Goal: Information Seeking & Learning: Learn about a topic

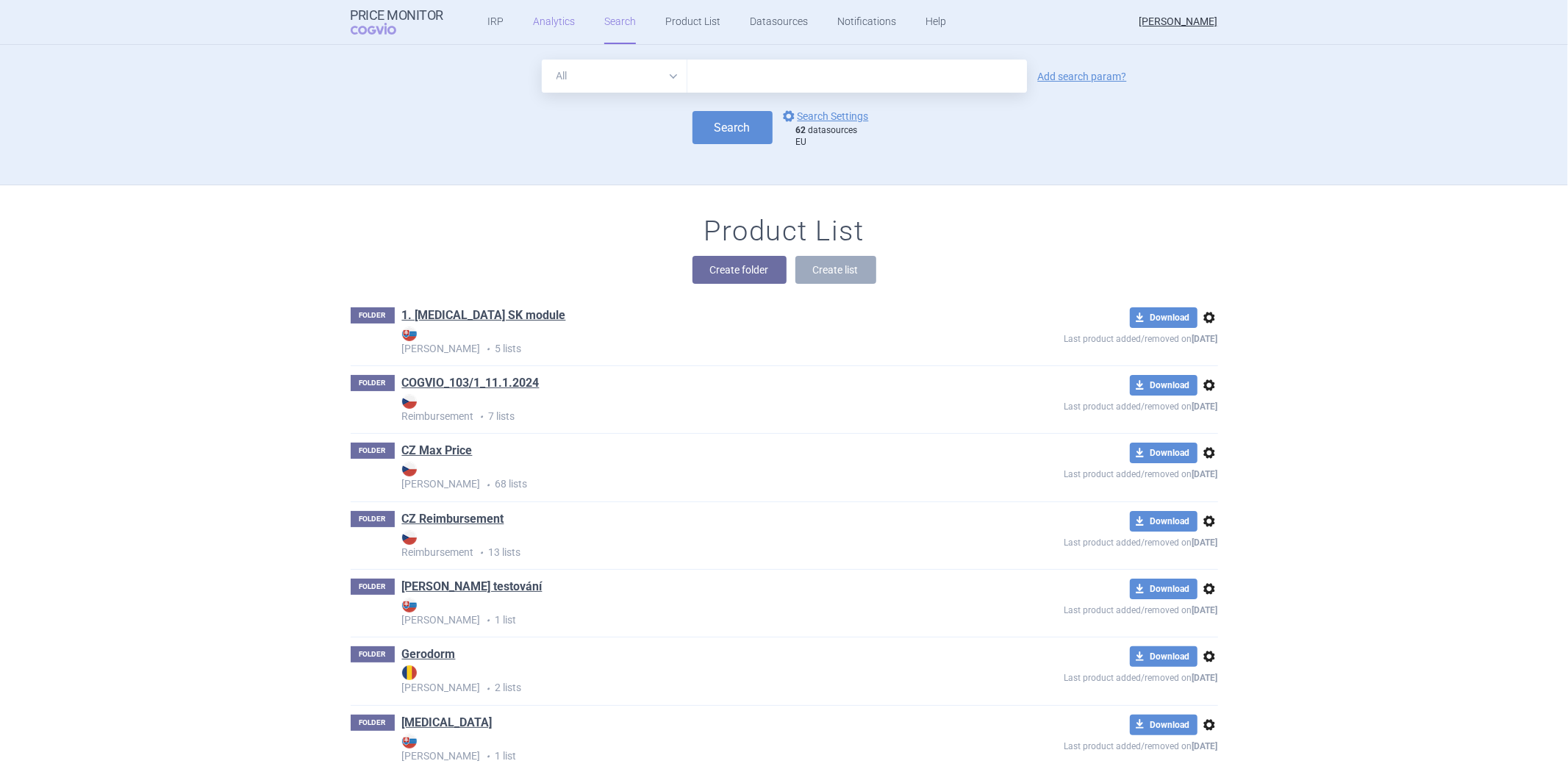
click at [554, 17] on link "Analytics" at bounding box center [554, 22] width 42 height 44
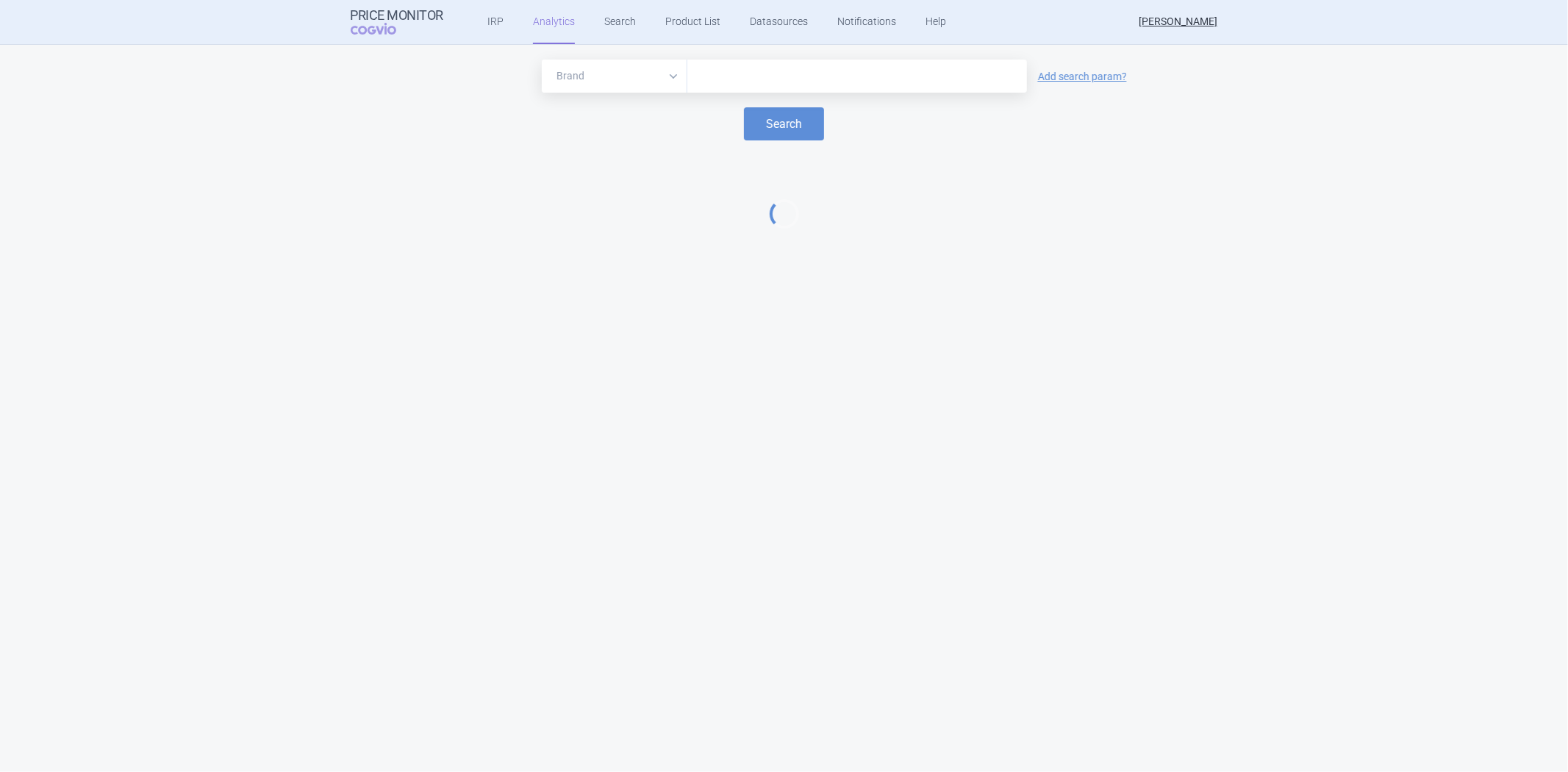
click at [620, 84] on select "Brand ATC/Active substance Therapeutic area" at bounding box center [614, 76] width 145 height 33
select select "atc"
click at [541, 59] on select "Brand ATC/Active substance Therapeutic area" at bounding box center [614, 76] width 145 height 33
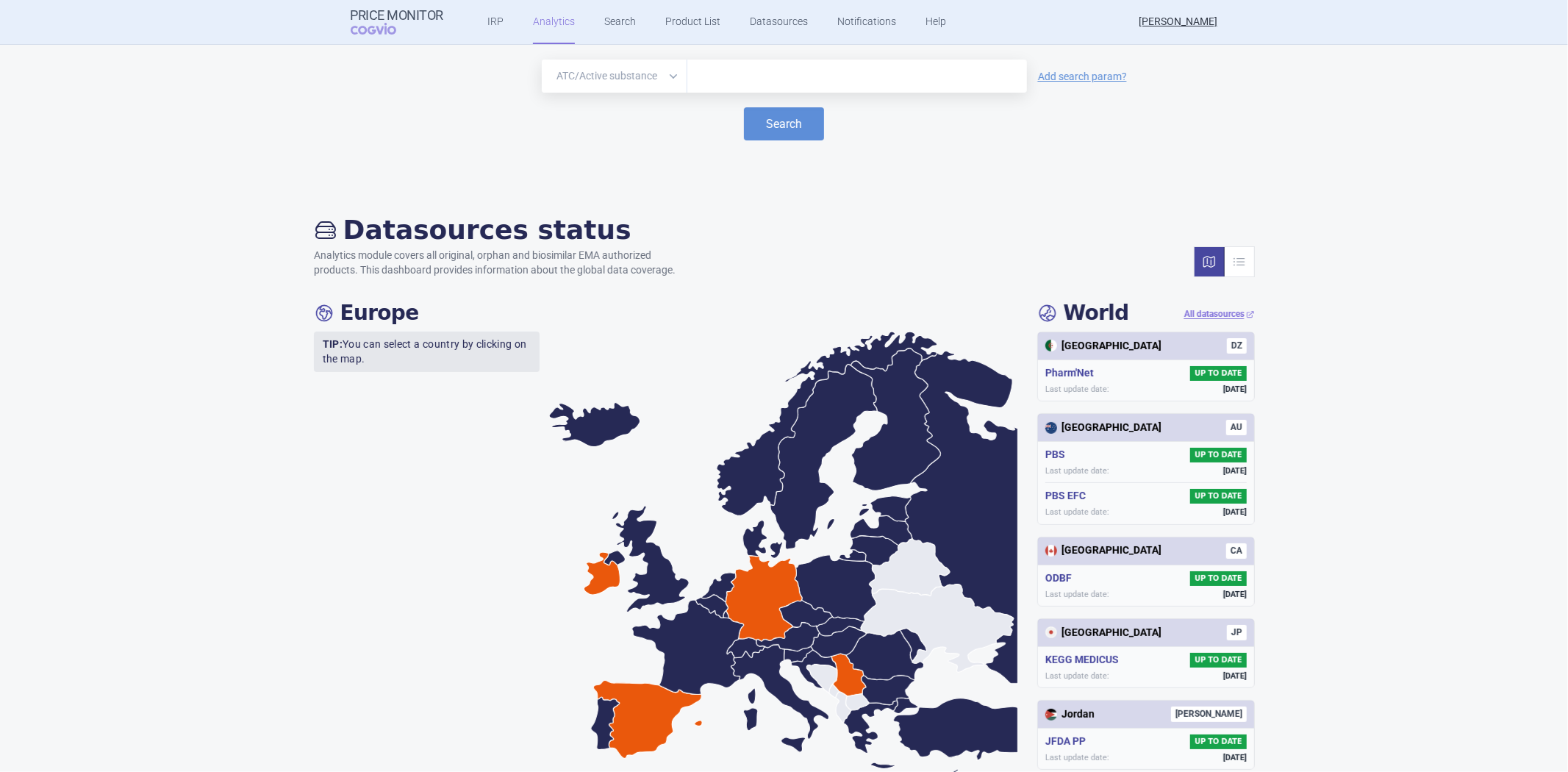
click at [635, 81] on select "Brand ATC/Active substance Therapeutic area" at bounding box center [614, 76] width 145 height 33
click at [788, 77] on input "text" at bounding box center [857, 77] width 325 height 19
paste input "L01XC14"
type input "L01XC14"
click at [779, 119] on button "Search" at bounding box center [784, 123] width 80 height 33
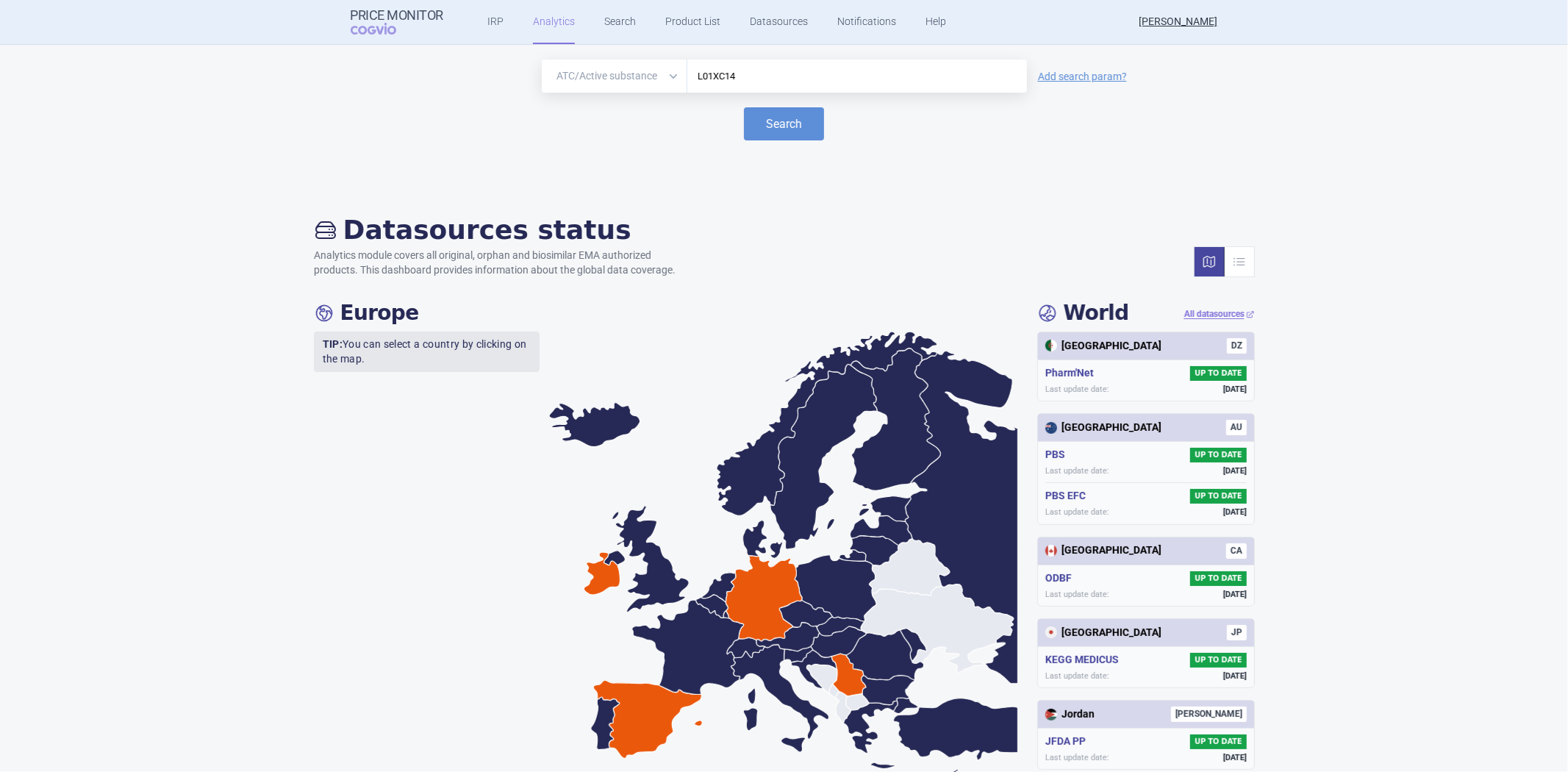
click at [766, 158] on div "Brand ATC/Active substance Therapeutic area L01XC14 Add search param? Search" at bounding box center [784, 118] width 1538 height 118
click at [777, 123] on button "Search" at bounding box center [784, 123] width 80 height 33
click at [655, 66] on select "Brand ATC/Active substance Therapeutic area" at bounding box center [614, 76] width 145 height 33
click at [761, 80] on input "L01XC14" at bounding box center [857, 77] width 325 height 19
click at [762, 121] on button "Search" at bounding box center [784, 123] width 80 height 33
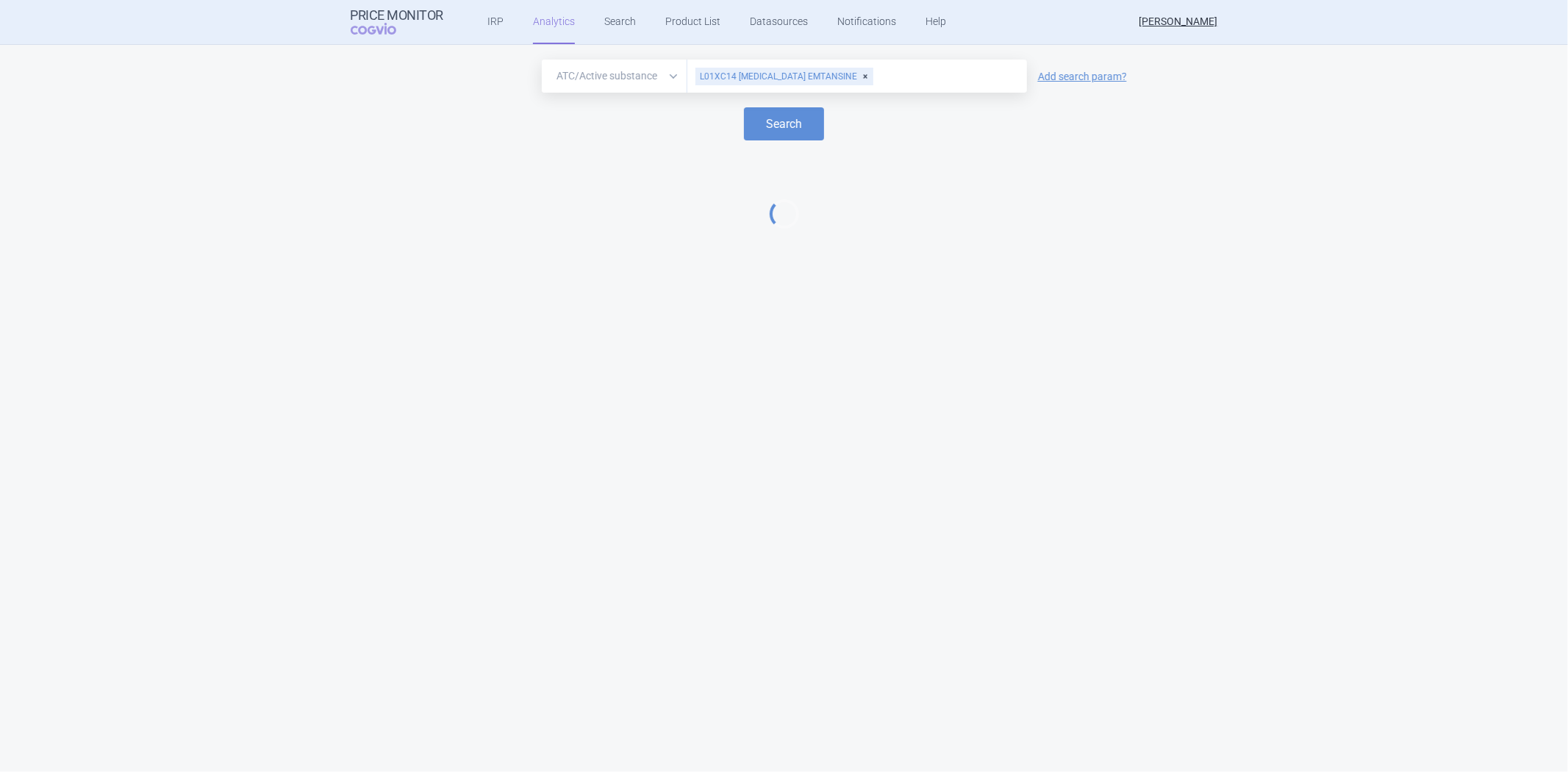
select select "EUR"
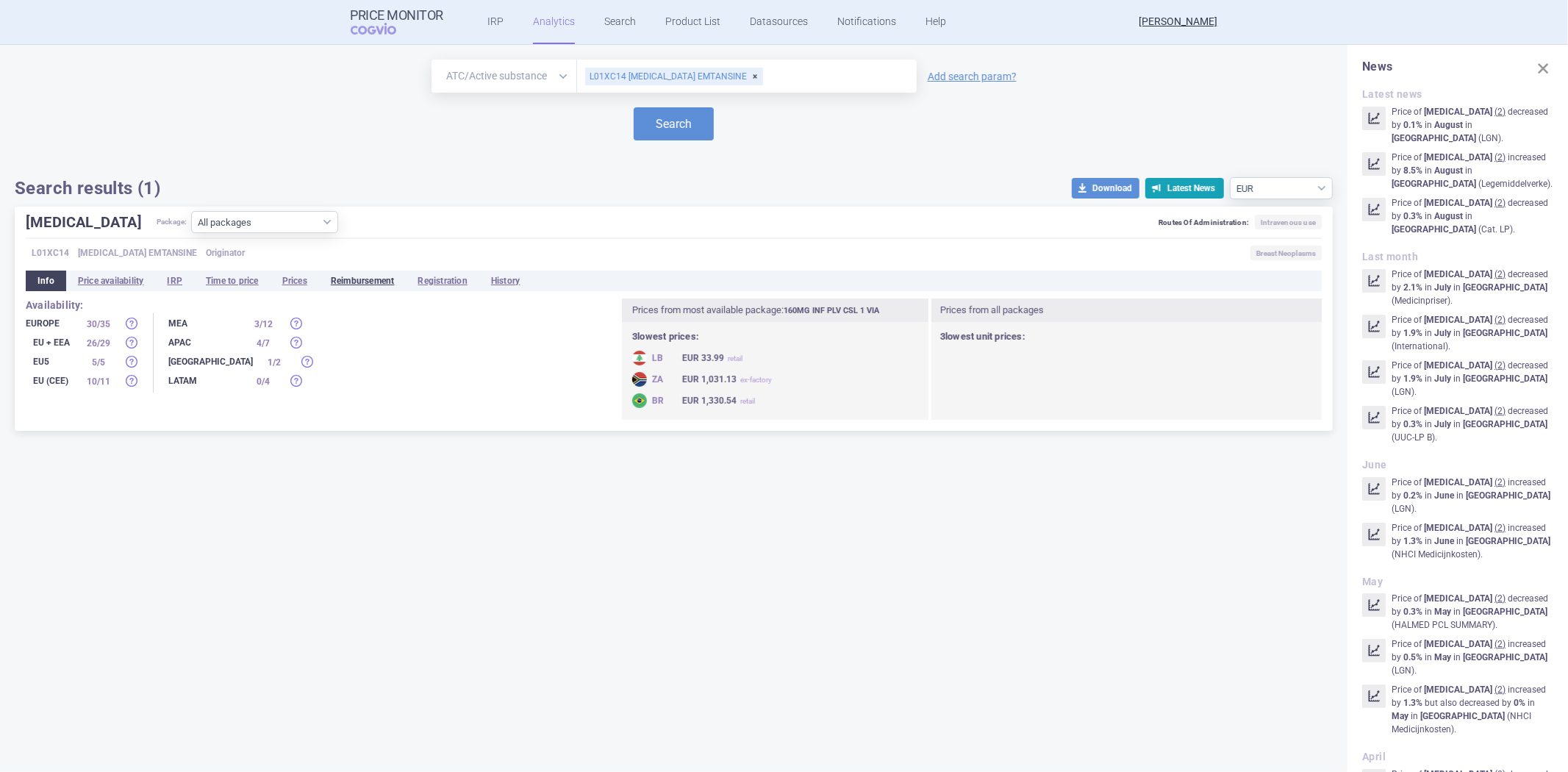
drag, startPoint x: 303, startPoint y: 277, endPoint x: 350, endPoint y: 280, distance: 47.1
click at [303, 277] on li "Prices" at bounding box center [295, 281] width 48 height 20
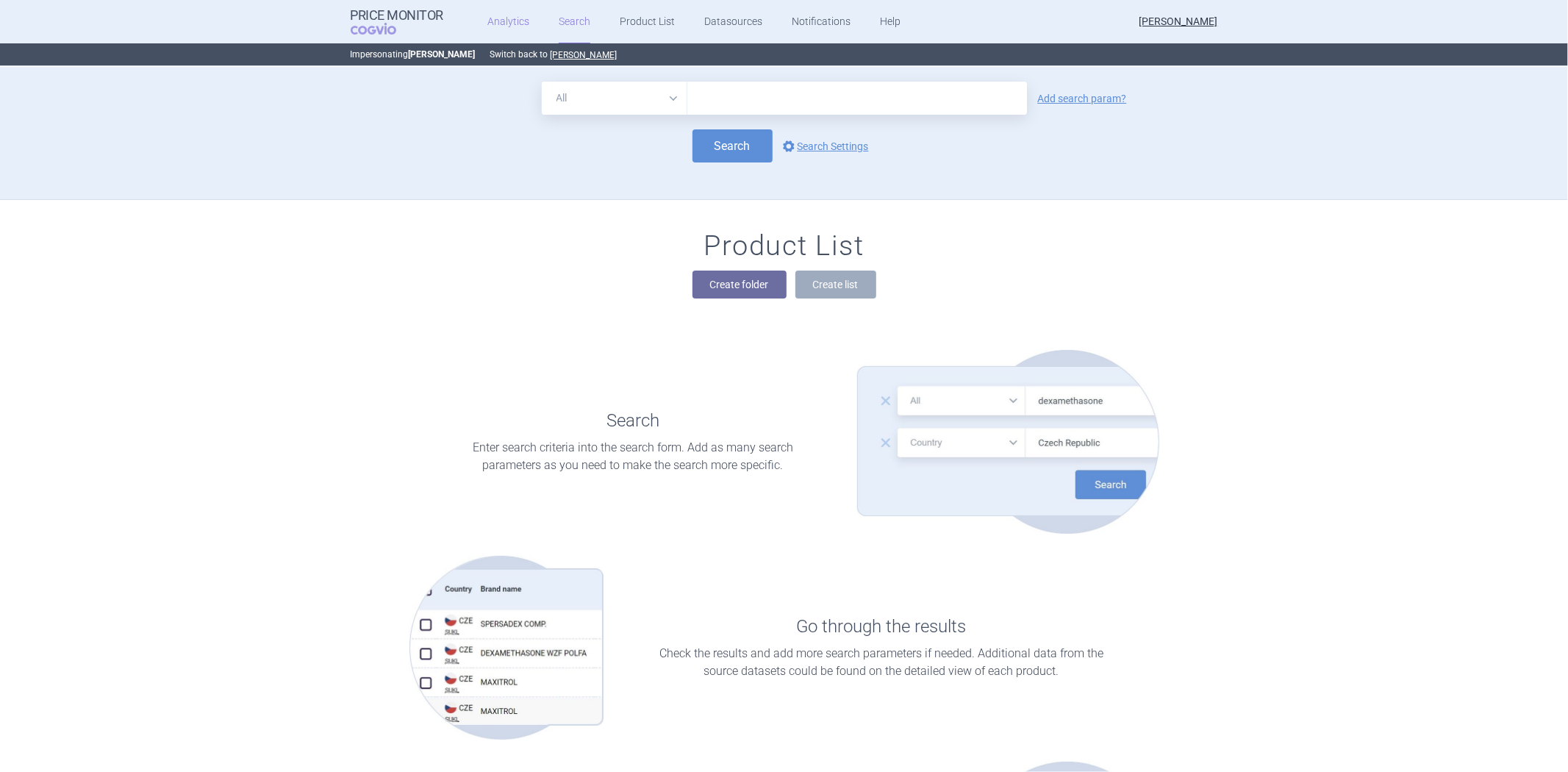
click at [510, 20] on link "Analytics" at bounding box center [509, 22] width 42 height 44
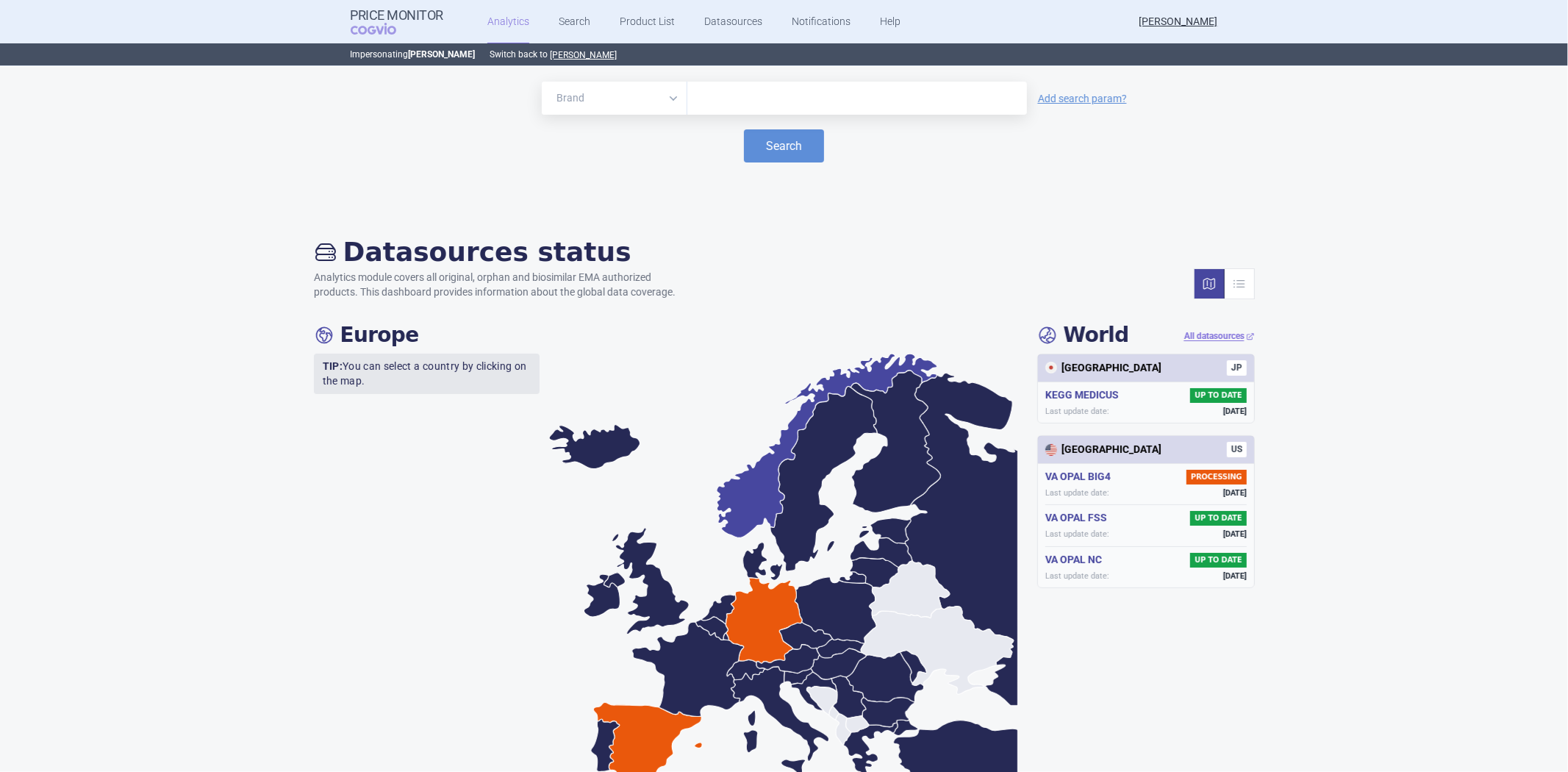
click at [741, 488] on icon at bounding box center [826, 446] width 220 height 184
click at [742, 616] on icon at bounding box center [764, 621] width 77 height 86
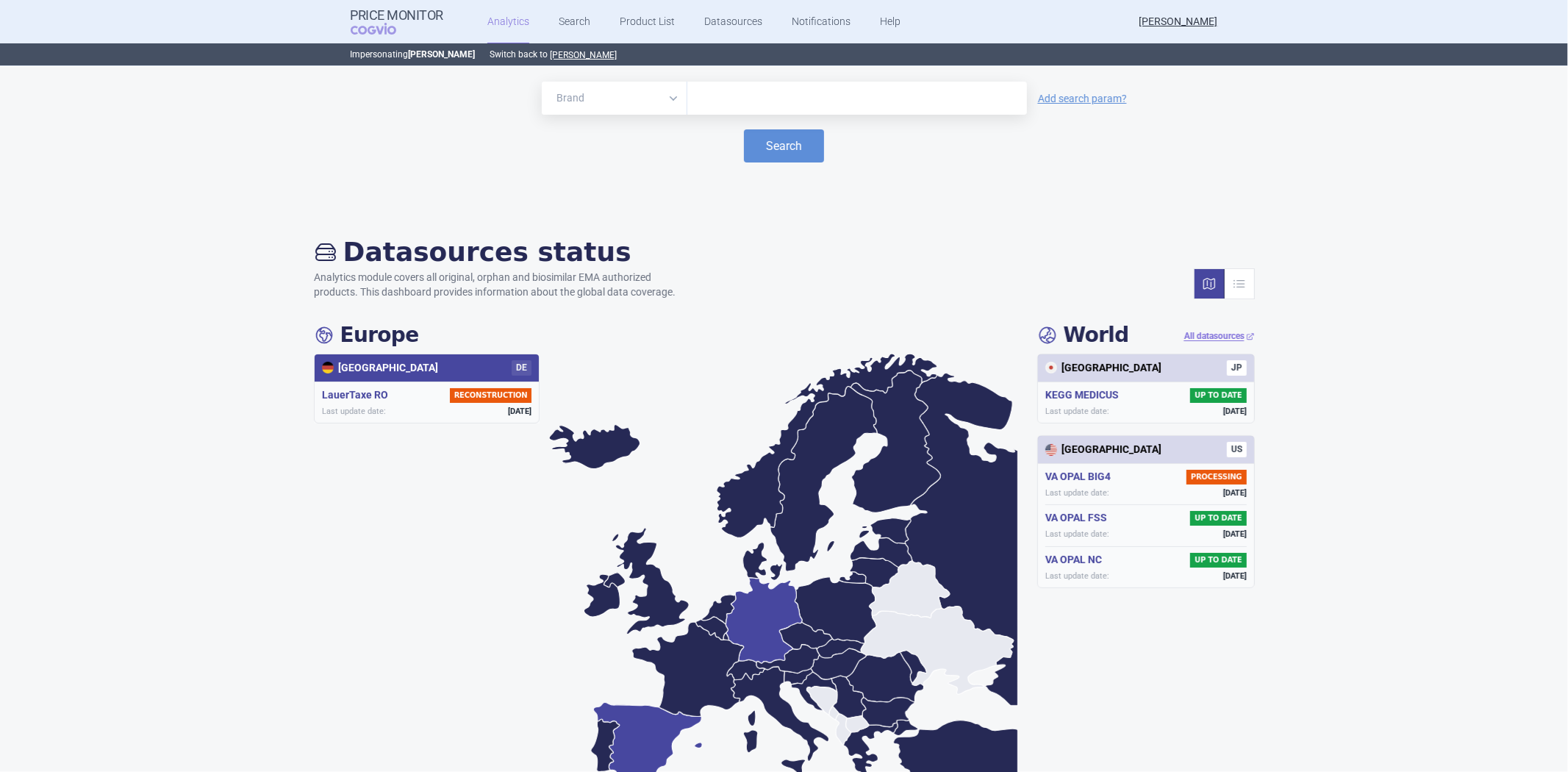
click at [648, 710] on icon at bounding box center [647, 742] width 109 height 78
click at [746, 653] on icon at bounding box center [764, 621] width 77 height 86
